Goal: Task Accomplishment & Management: Use online tool/utility

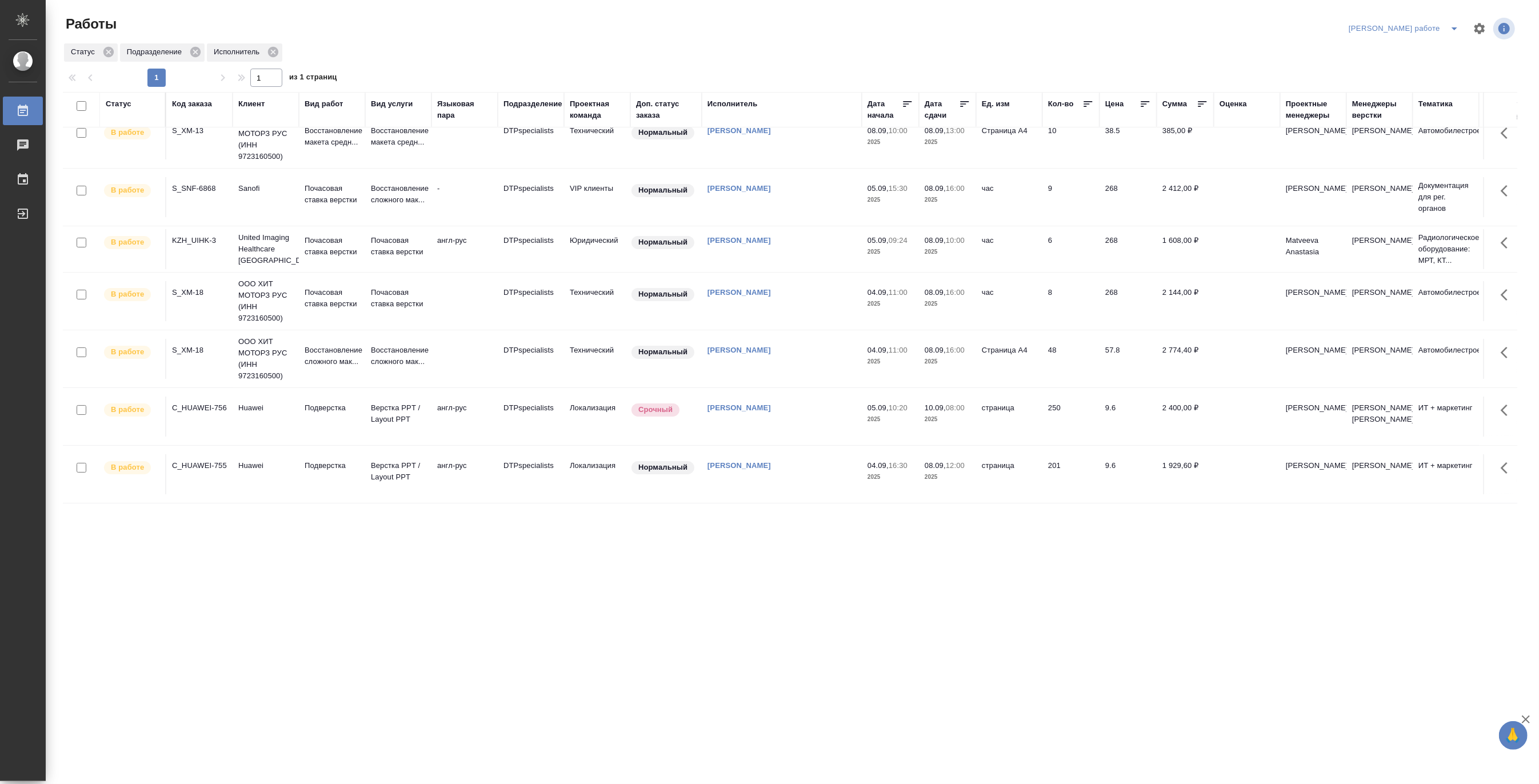
scroll to position [27, 0]
click at [305, 241] on p "Почасовая ставка верстки" at bounding box center [332, 246] width 55 height 23
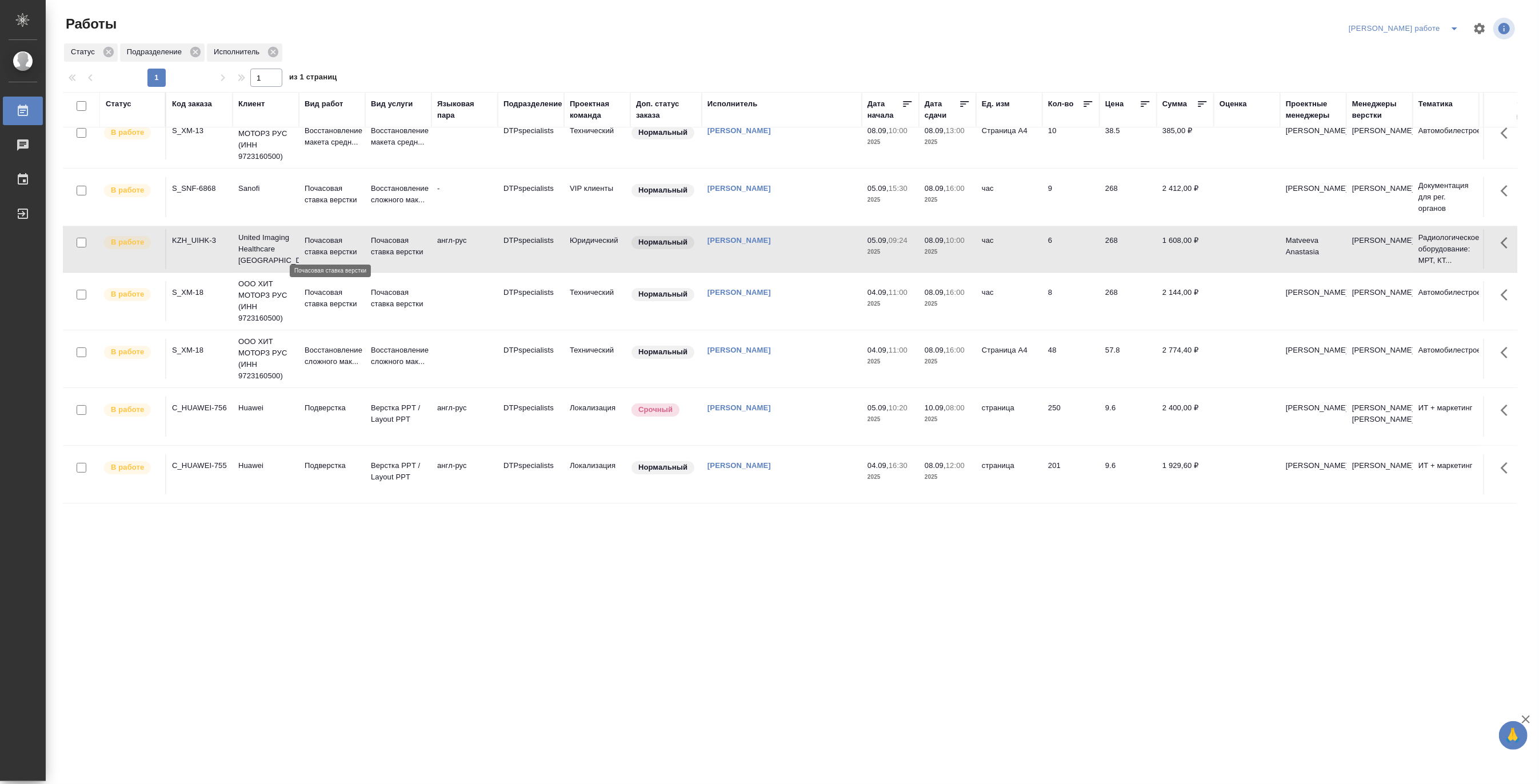
click at [305, 241] on p "Почасовая ставка верстки" at bounding box center [332, 246] width 55 height 23
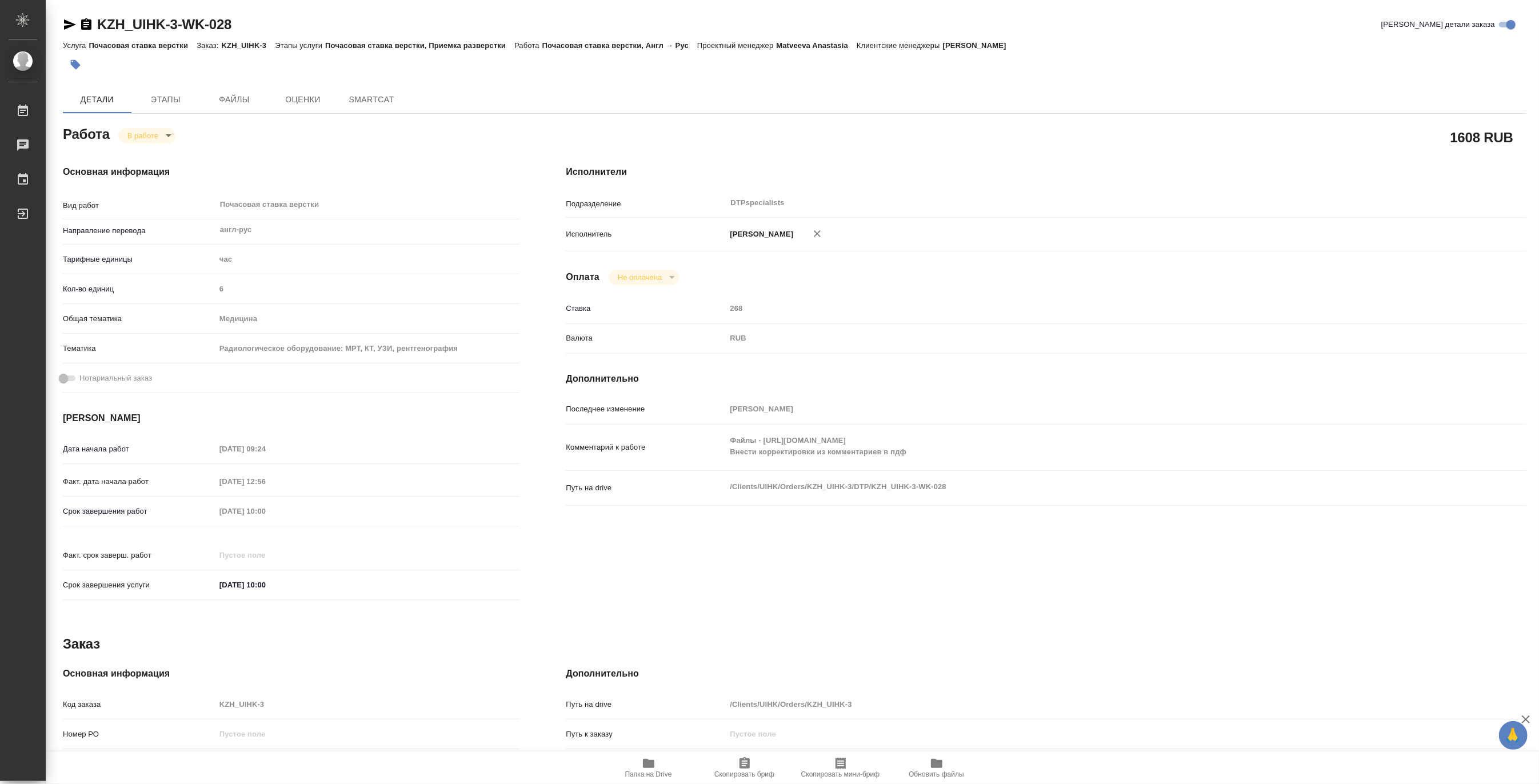
type textarea "x"
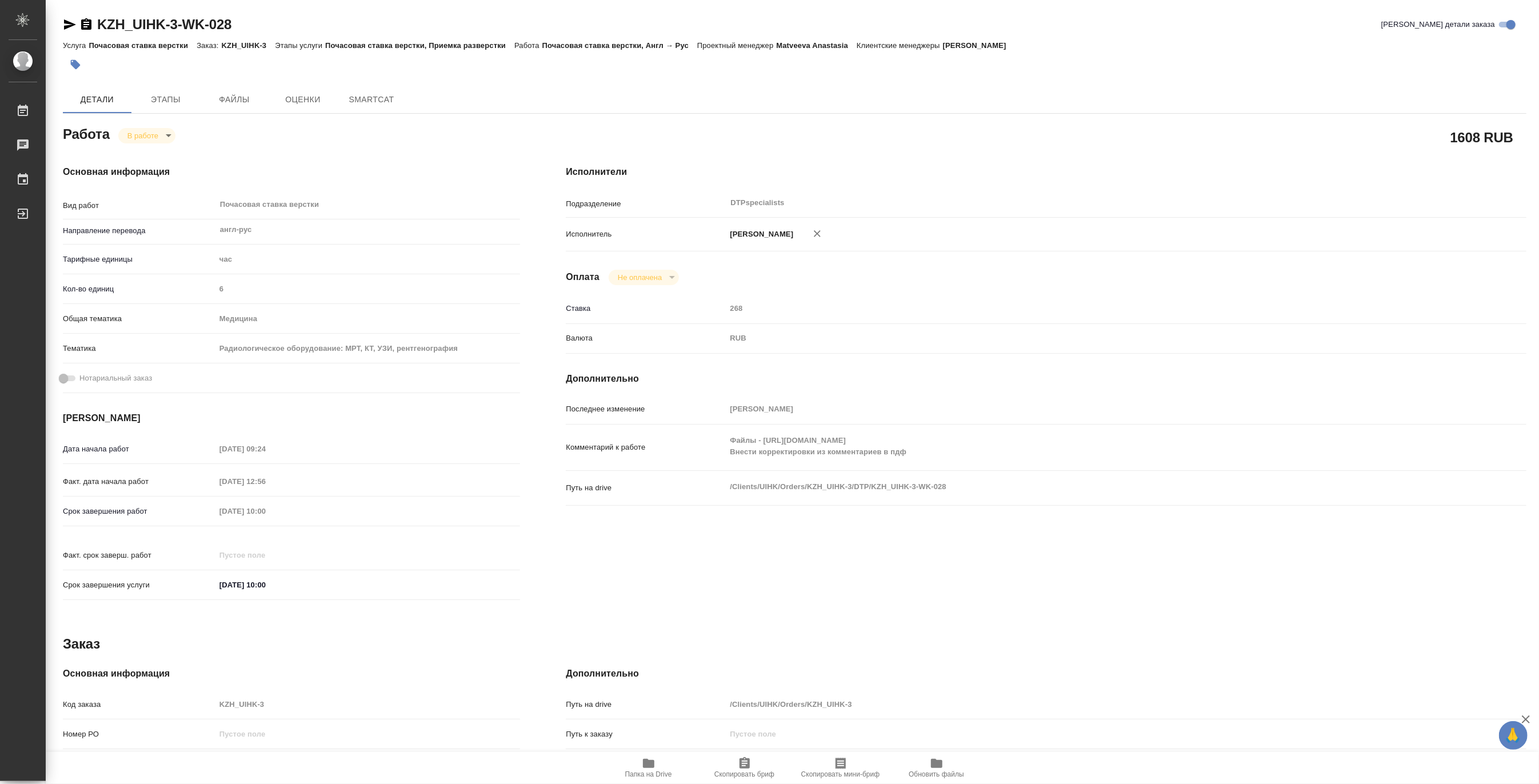
type textarea "x"
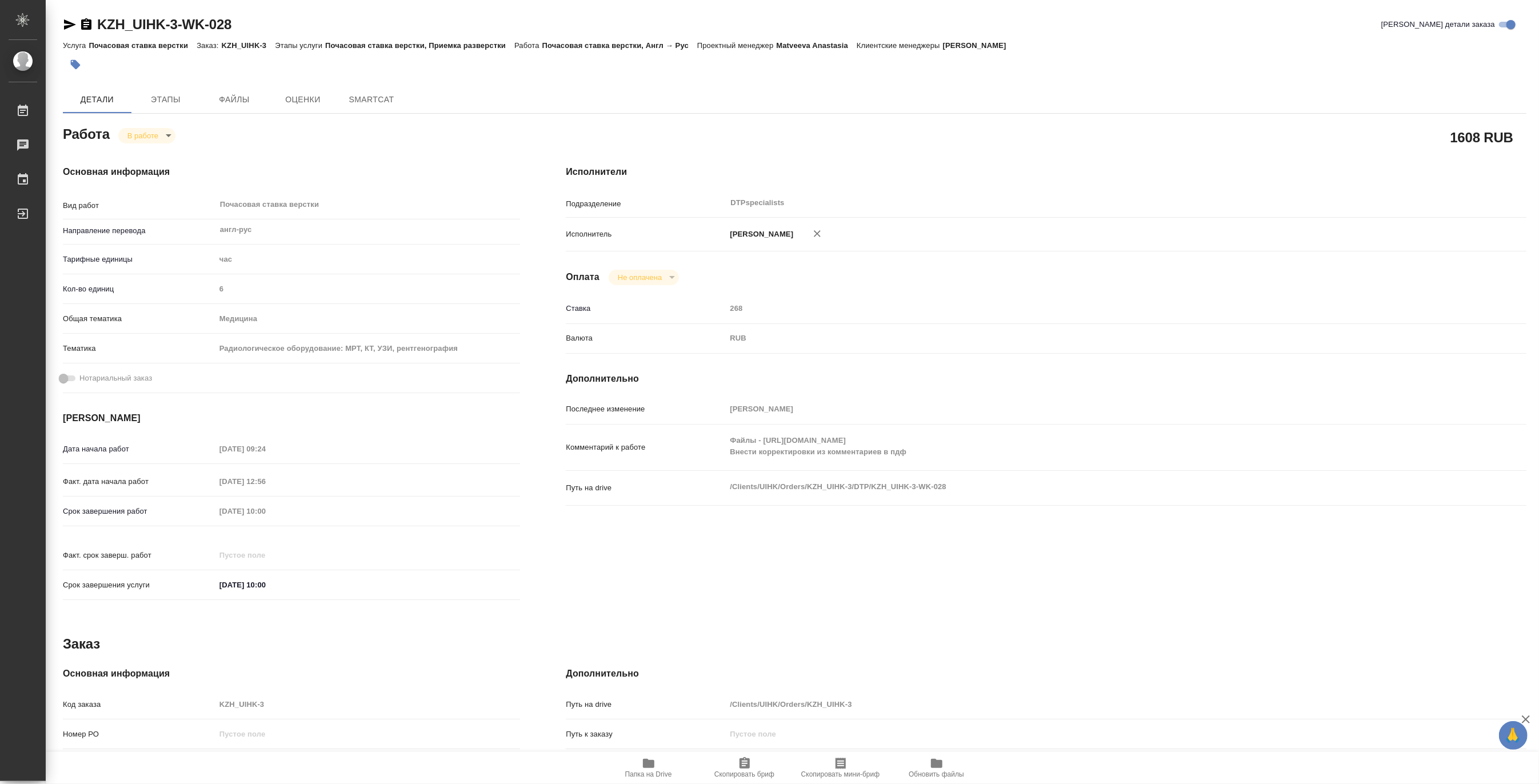
type textarea "x"
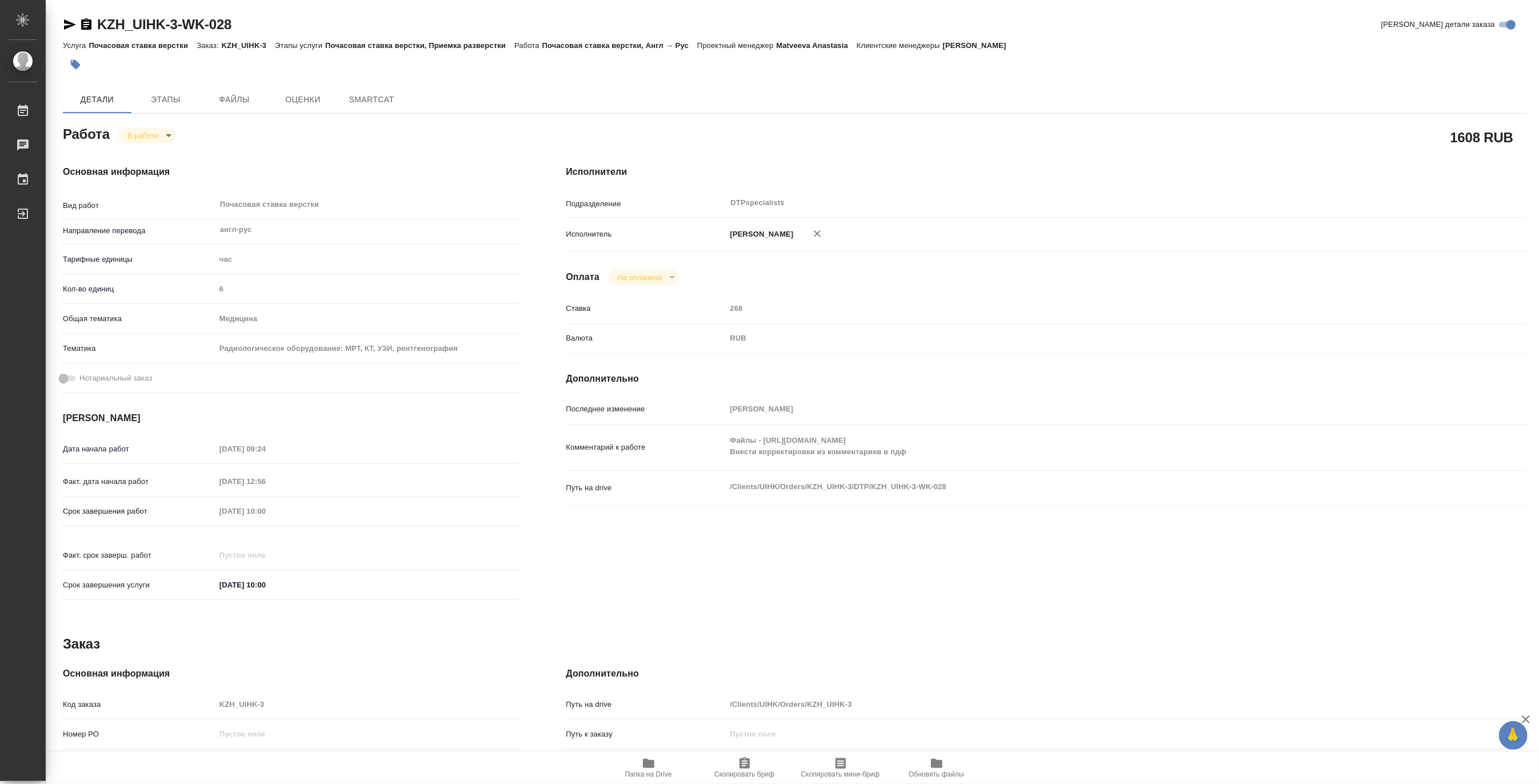
type textarea "x"
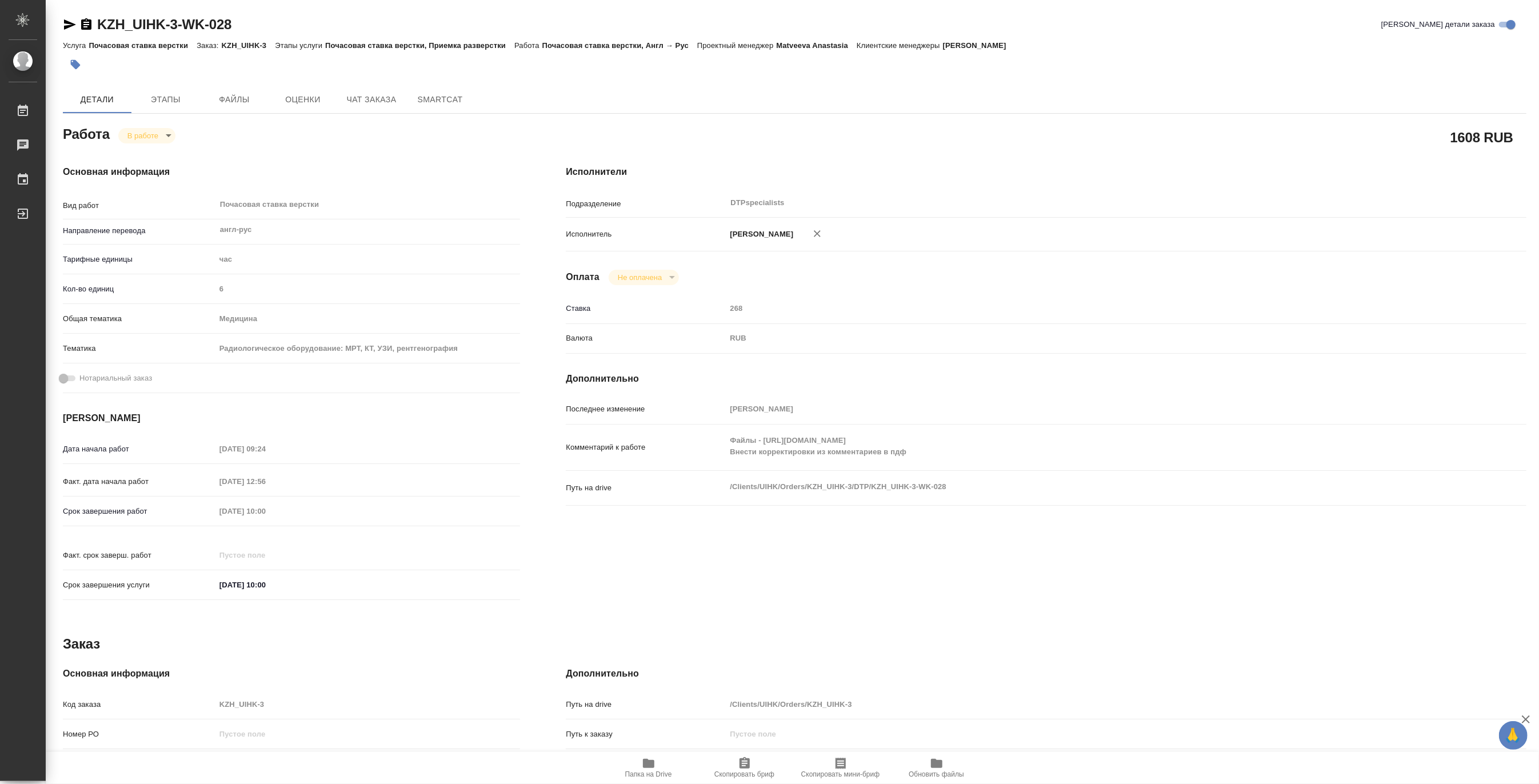
click at [638, 765] on span "Папка на Drive" at bounding box center [649, 767] width 82 height 21
type textarea "x"
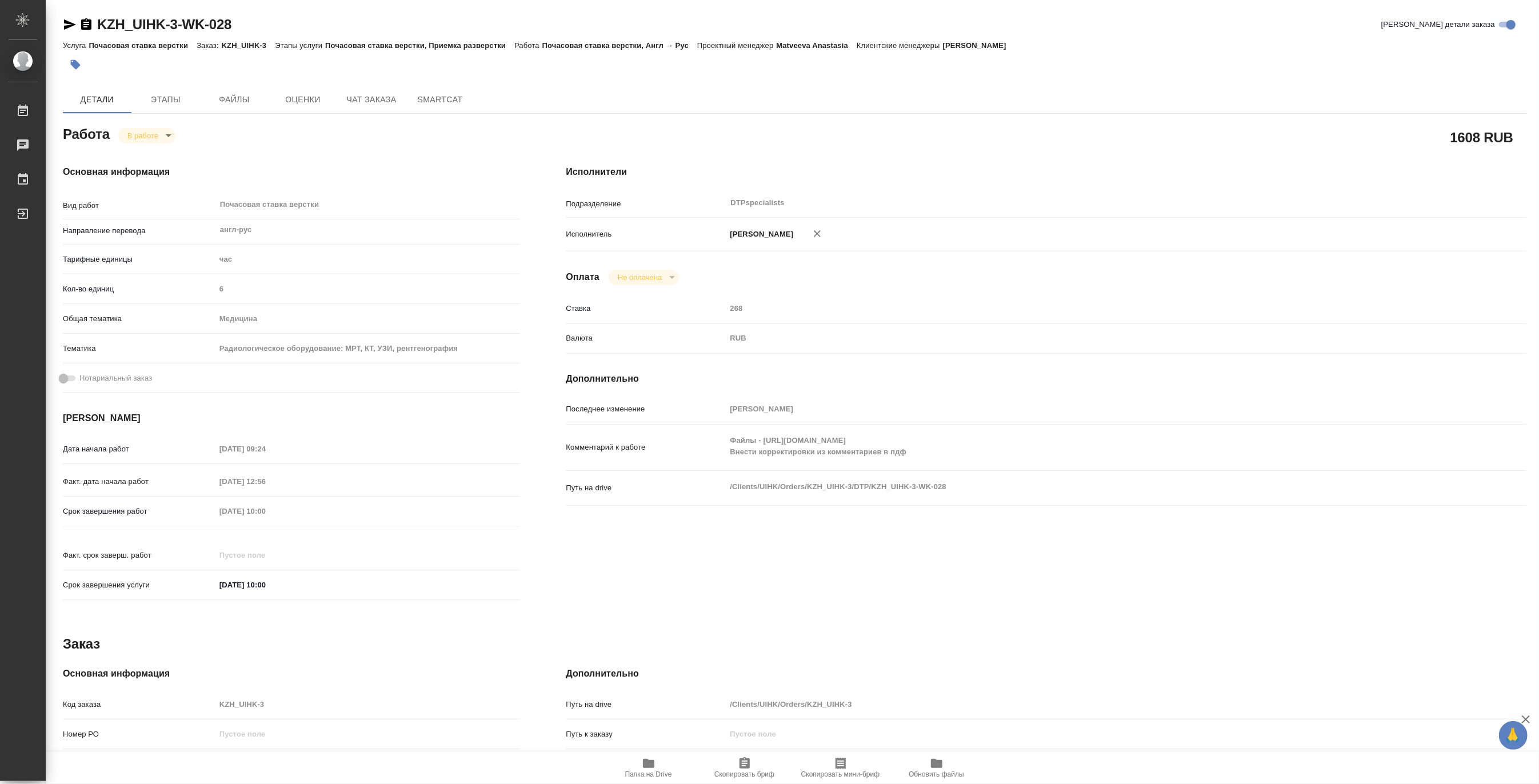
type textarea "x"
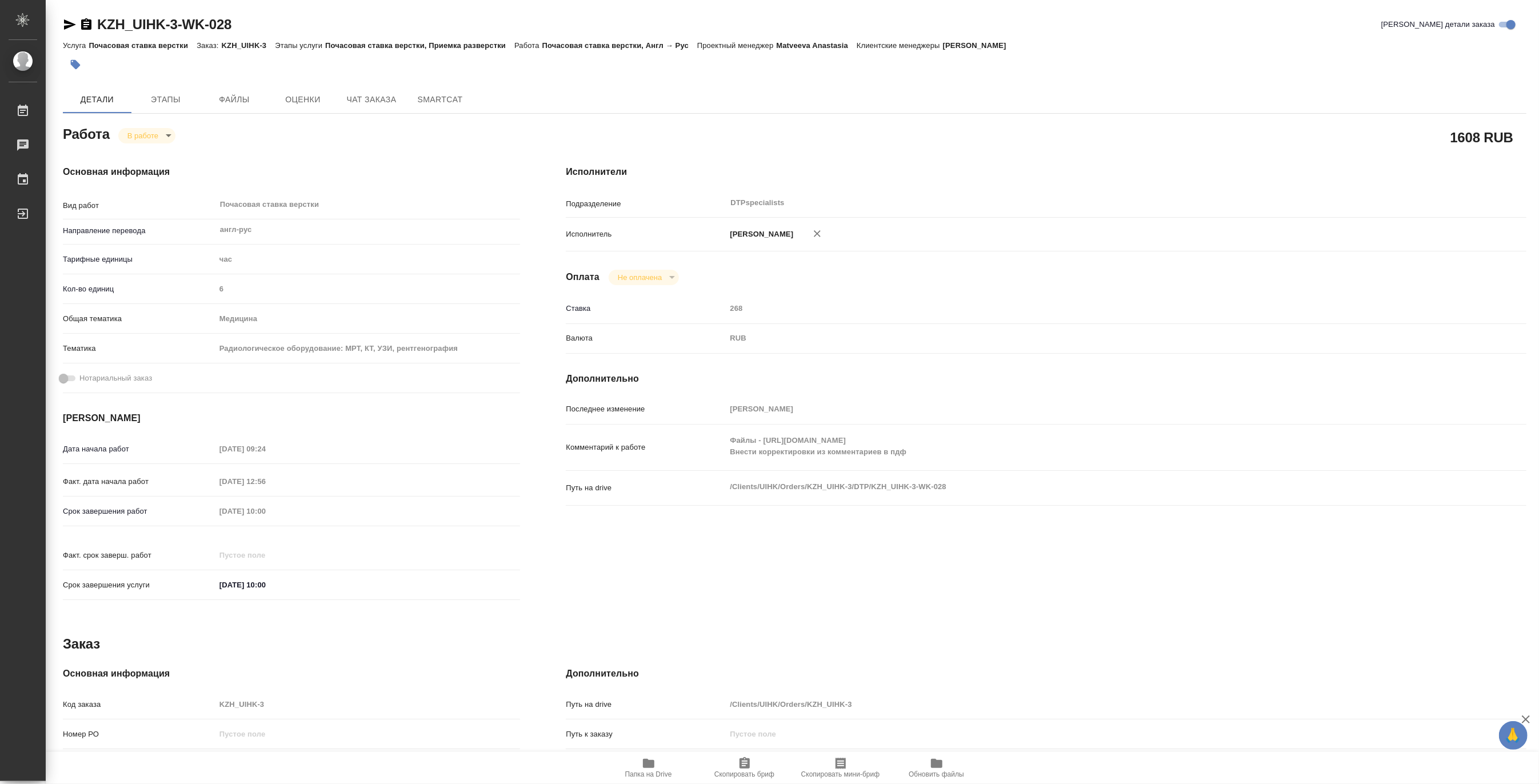
type textarea "x"
